Goal: Task Accomplishment & Management: Manage account settings

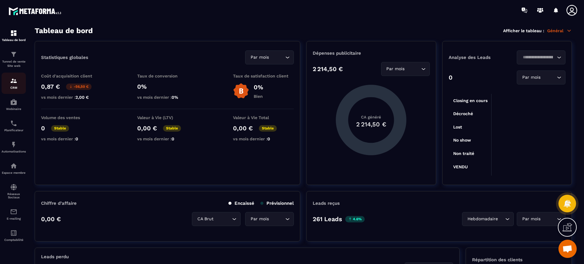
click at [12, 86] on p "CRM" at bounding box center [14, 87] width 24 height 3
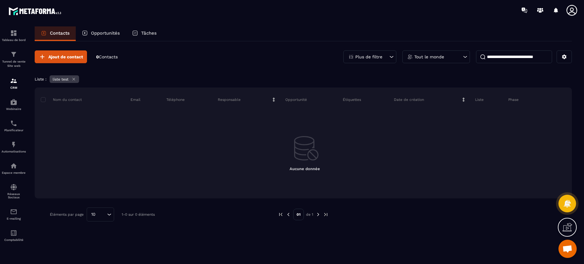
click at [74, 79] on icon at bounding box center [73, 79] width 5 height 5
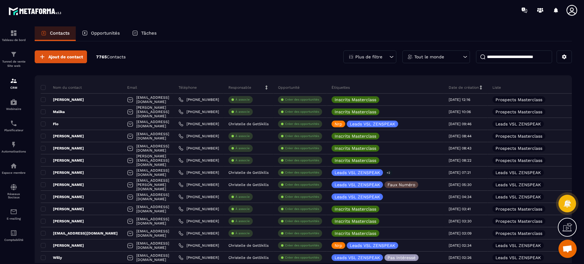
click at [568, 12] on icon at bounding box center [571, 10] width 12 height 12
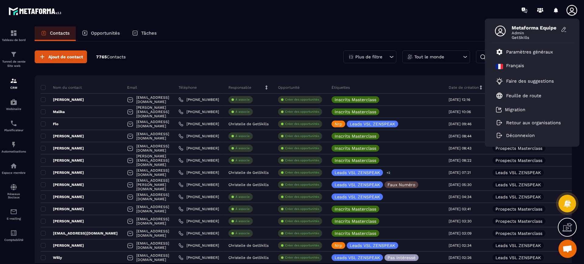
click at [267, 55] on div "Ajout de contact 7765 Contacts Plus de filtre Tout le monde" at bounding box center [303, 56] width 537 height 13
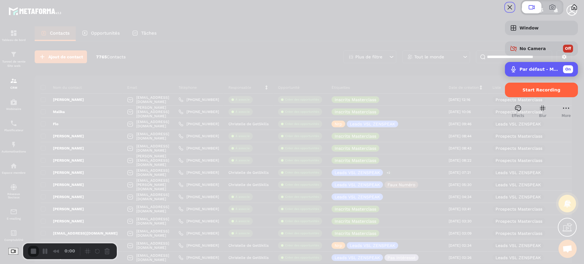
click at [509, 73] on span "Microphone options" at bounding box center [512, 69] width 7 height 7
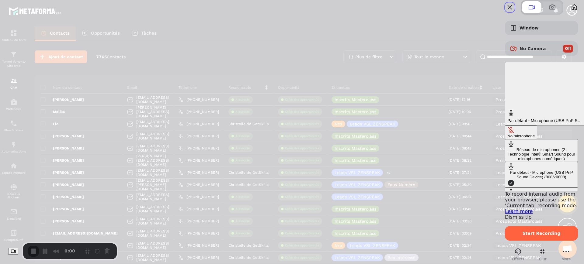
click at [507, 134] on div "No microphone" at bounding box center [520, 136] width 27 height 5
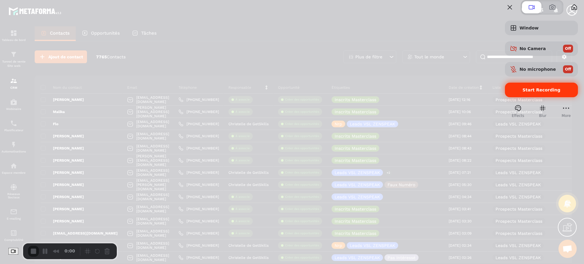
click at [532, 97] on div "Start Recording" at bounding box center [540, 90] width 73 height 15
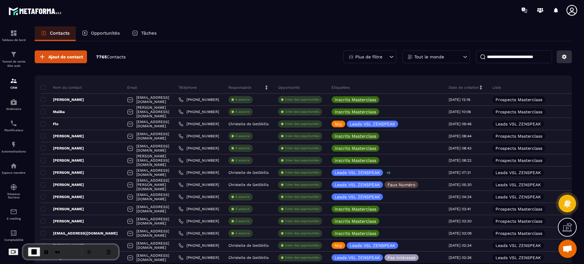
click at [566, 55] on icon at bounding box center [564, 57] width 5 height 5
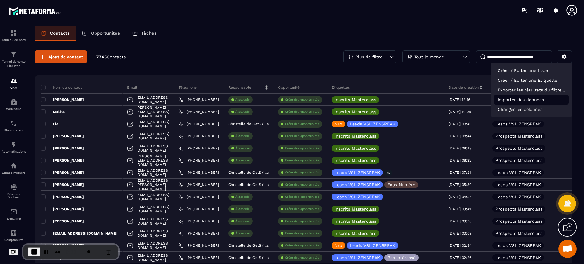
click at [528, 102] on p "Importer des données" at bounding box center [531, 100] width 75 height 10
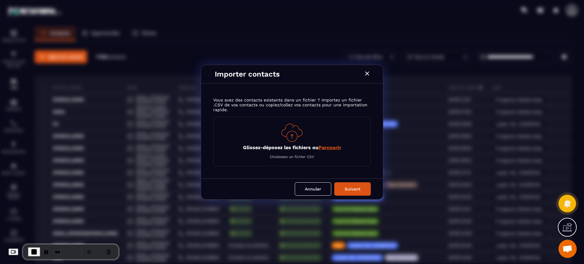
click at [285, 145] on p "Glissez-déposez les fichiers ou Parcourir" at bounding box center [292, 148] width 98 height 6
click at [0, 0] on input "Glissez-déposez les fichiers ou Parcourir" at bounding box center [0, 0] width 0 height 0
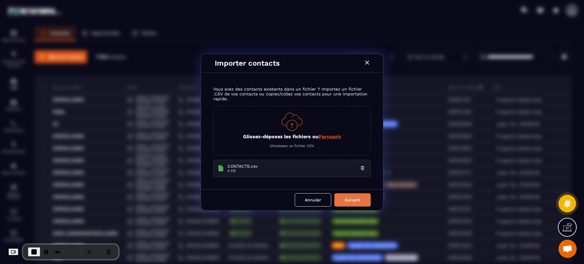
click at [351, 195] on button "Suivant" at bounding box center [352, 199] width 36 height 13
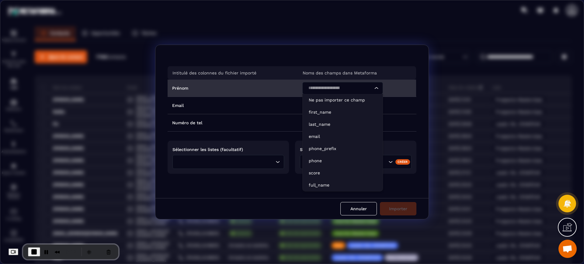
click at [319, 91] on input "Search for option" at bounding box center [324, 88] width 36 height 7
click at [319, 113] on p "first_name" at bounding box center [342, 112] width 68 height 6
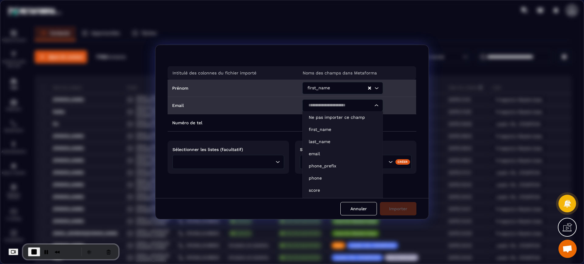
click at [316, 104] on input "Search for option" at bounding box center [339, 105] width 67 height 7
click at [319, 154] on p "email" at bounding box center [342, 154] width 68 height 6
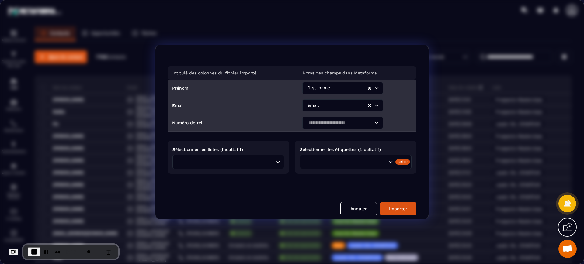
click at [318, 125] on input "Search for option" at bounding box center [339, 122] width 67 height 7
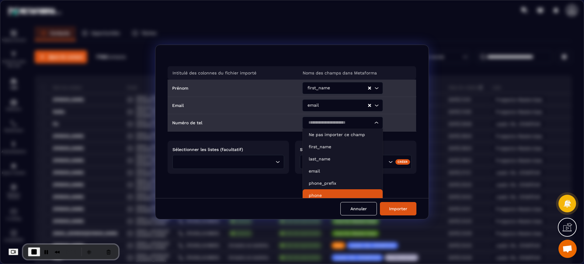
click at [313, 191] on li "phone" at bounding box center [342, 195] width 80 height 12
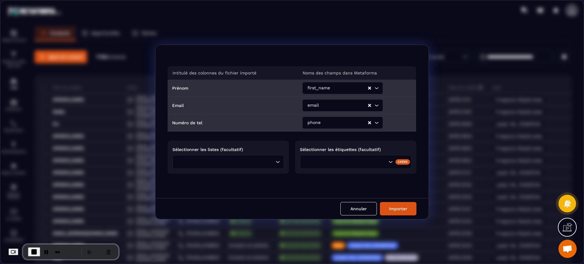
click at [217, 160] on input "Search for option" at bounding box center [226, 162] width 95 height 7
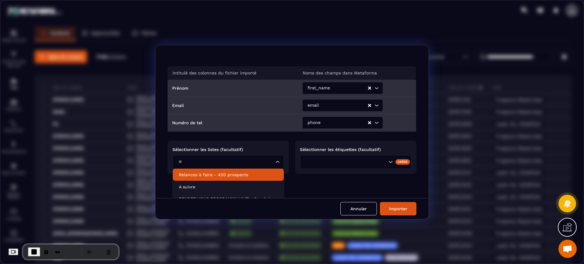
type input "*"
click at [215, 174] on p "RENDEZ-VOUS PROGRAMMé V1 (ZenSpeak à vie)" at bounding box center [228, 175] width 99 height 6
type input "*****"
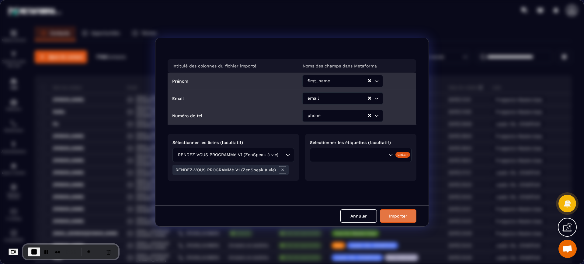
click at [408, 217] on button "Importer" at bounding box center [398, 215] width 36 height 13
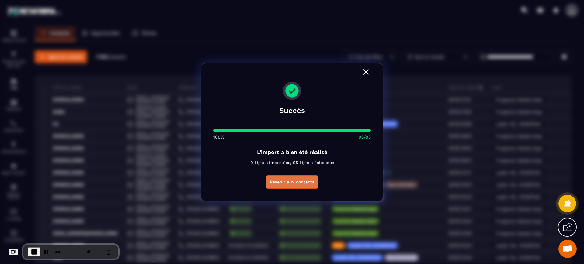
click at [296, 182] on button "Revenir aux contacts" at bounding box center [292, 181] width 52 height 13
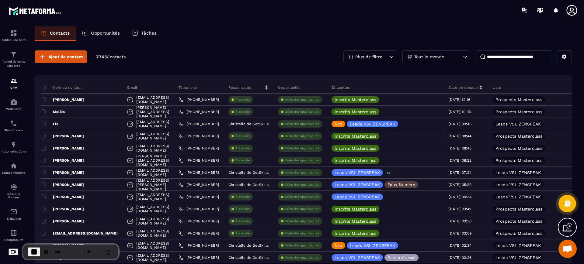
click at [374, 55] on p "Plus de filtre" at bounding box center [368, 57] width 27 height 4
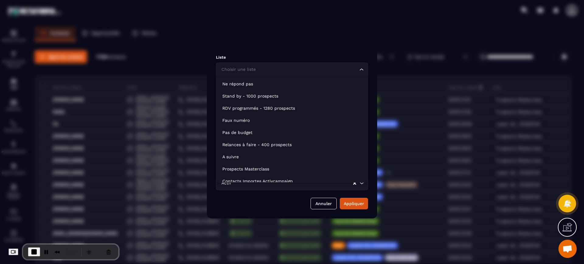
click at [241, 71] on div "Choisir une liste" at bounding box center [288, 69] width 139 height 7
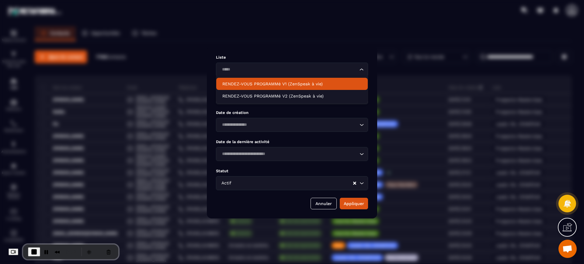
click at [250, 85] on p "RENDEZ-VOUS PROGRAMMé V1 (ZenSpeak à vie)" at bounding box center [291, 84] width 139 height 6
type input "*****"
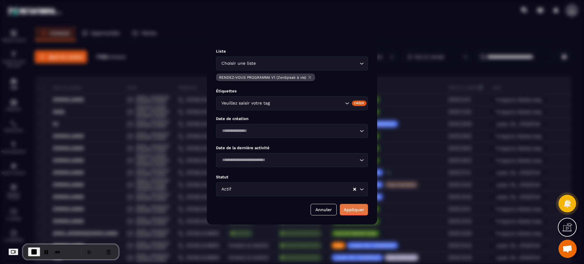
click at [360, 213] on button "Appliquer" at bounding box center [353, 210] width 28 height 12
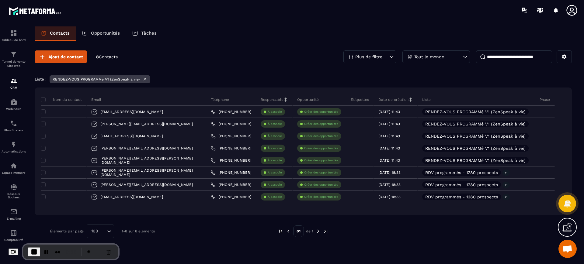
click at [385, 56] on div "Plus de filtre" at bounding box center [369, 56] width 53 height 13
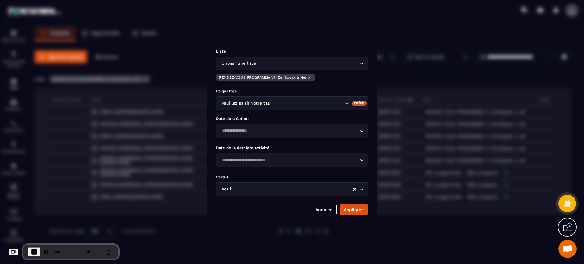
click at [429, 74] on div "Modal window" at bounding box center [292, 132] width 584 height 264
click at [321, 208] on button "Annuler" at bounding box center [323, 210] width 26 height 12
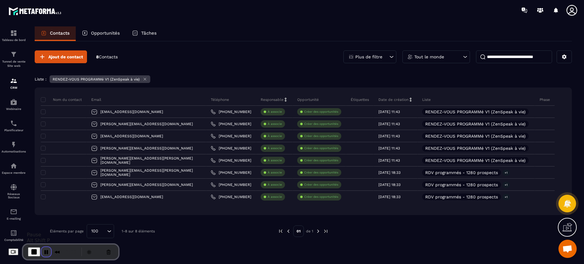
click at [50, 253] on button "Pause Recording" at bounding box center [46, 252] width 10 height 10
click at [49, 249] on span "Play Recording" at bounding box center [44, 251] width 7 height 7
click at [571, 9] on icon at bounding box center [571, 10] width 12 height 12
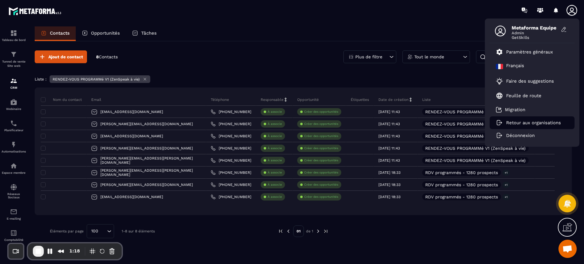
click at [516, 118] on li "Retour aux organisations" at bounding box center [531, 122] width 85 height 13
click at [516, 121] on p "Retour aux organisations" at bounding box center [533, 122] width 55 height 5
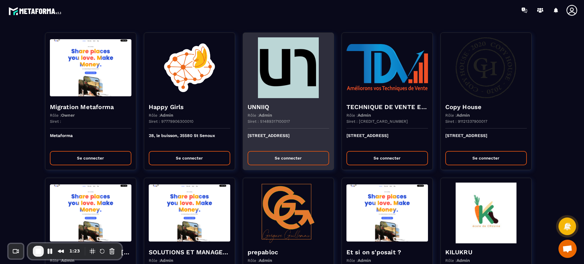
scroll to position [685, 0]
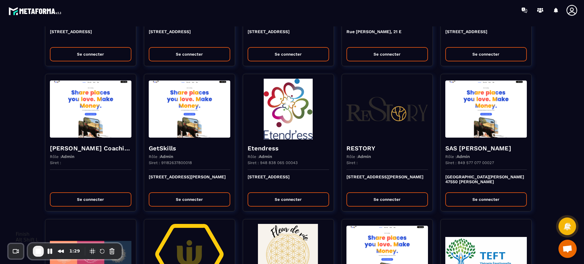
click at [37, 251] on span "End Recording" at bounding box center [38, 251] width 7 height 7
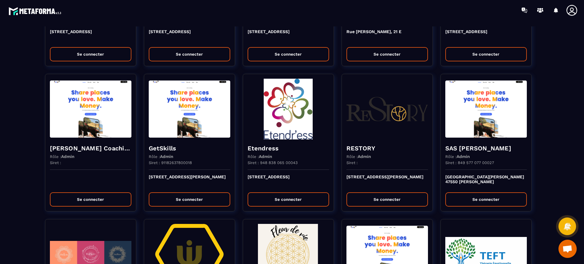
click at [548, 133] on div "Migration Metaforma Rôle : Owner Siret : Metaforma Se connecter Happy Girls Rôl…" at bounding box center [291, 231] width 571 height 1780
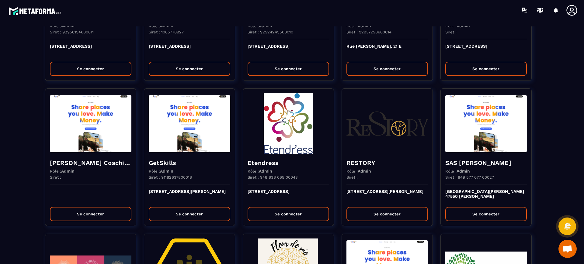
scroll to position [670, 0]
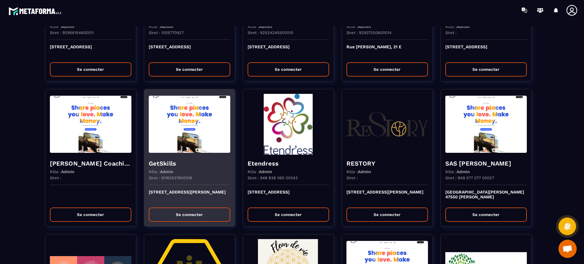
click at [189, 146] on img at bounding box center [189, 124] width 81 height 61
